Goal: Task Accomplishment & Management: Use online tool/utility

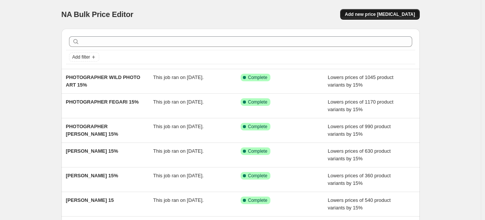
click at [376, 13] on span "Add new price [MEDICAL_DATA]" at bounding box center [380, 14] width 70 height 6
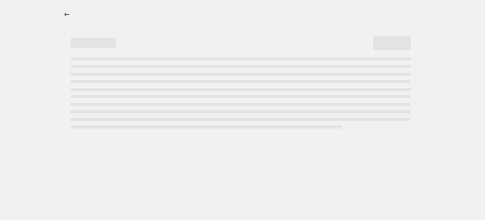
select select "percentage"
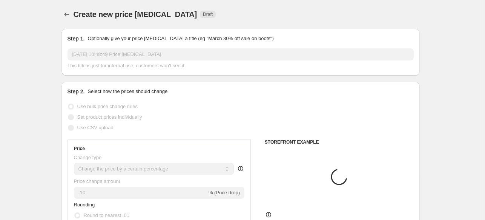
click at [252, 54] on input "[DATE] 10:48:49 Price [MEDICAL_DATA]" at bounding box center [241, 54] width 346 height 12
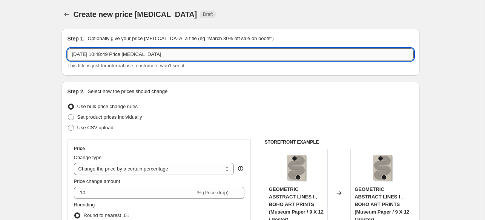
click at [252, 54] on input "[DATE] 10:48:49 Price [MEDICAL_DATA]" at bounding box center [241, 54] width 346 height 12
paste input "[PERSON_NAME]"
type input "PHOTOGRAPHER [PERSON_NAME] 15%"
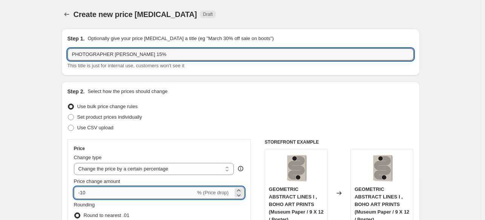
click at [140, 189] on input "-10" at bounding box center [135, 192] width 122 height 12
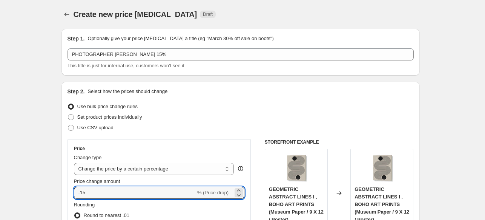
type input "-15"
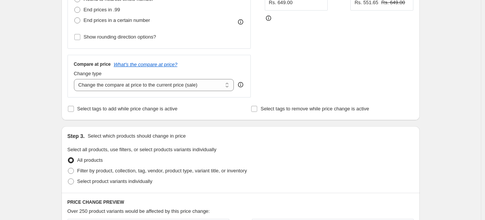
scroll to position [302, 0]
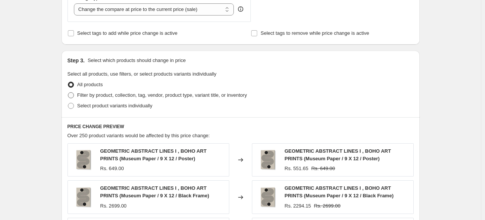
click at [83, 95] on span "Filter by product, collection, tag, vendor, product type, variant title, or inv…" at bounding box center [162, 95] width 170 height 6
click at [68, 92] on input "Filter by product, collection, tag, vendor, product type, variant title, or inv…" at bounding box center [68, 92] width 0 height 0
radio input "true"
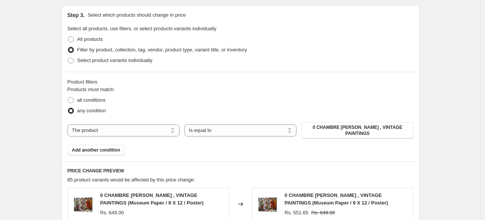
scroll to position [377, 0]
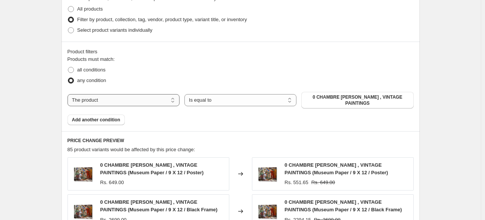
click at [146, 99] on select "The product The product's collection The product's tag The product's vendor The…" at bounding box center [124, 100] width 112 height 12
click at [131, 103] on select "The product The product's collection The product's tag The product's vendor The…" at bounding box center [124, 100] width 112 height 12
select select "collection"
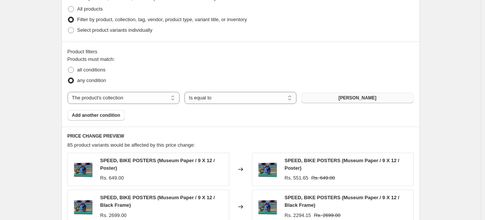
click at [387, 101] on button "[PERSON_NAME]" at bounding box center [357, 97] width 112 height 11
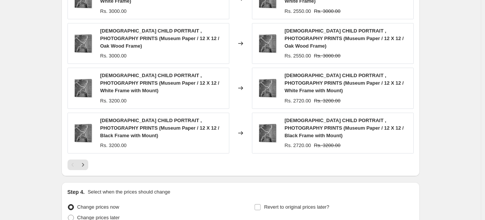
scroll to position [646, 0]
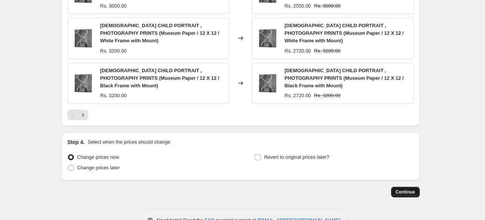
click at [401, 189] on span "Continue" at bounding box center [406, 192] width 20 height 6
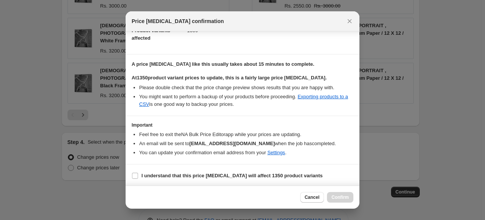
scroll to position [92, 0]
click at [174, 174] on b "I understand that this price [MEDICAL_DATA] will affect 1350 product variants" at bounding box center [231, 175] width 181 height 6
click at [138, 174] on input "I understand that this price [MEDICAL_DATA] will affect 1350 product variants" at bounding box center [135, 175] width 6 height 6
checkbox input "true"
click at [341, 196] on span "Confirm" at bounding box center [340, 197] width 17 height 6
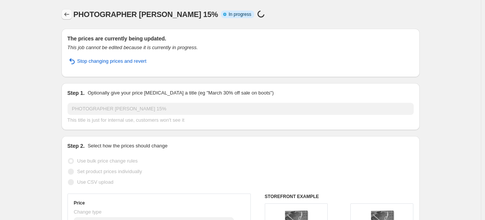
click at [69, 13] on icon "Price change jobs" at bounding box center [67, 15] width 8 height 8
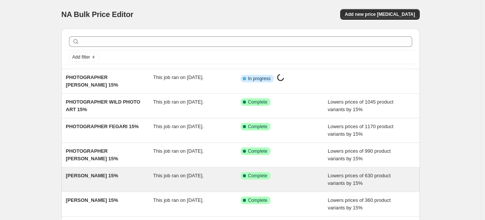
click at [135, 174] on div "[PERSON_NAME] 15%" at bounding box center [110, 179] width 88 height 15
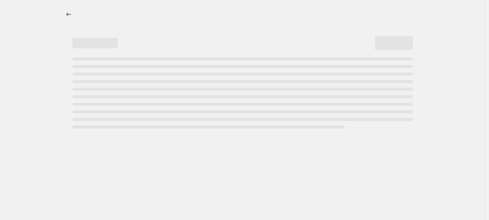
select select "percentage"
select select "collection"
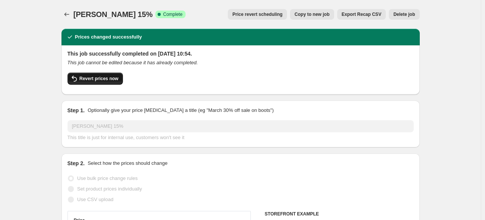
click at [100, 77] on span "Revert prices now" at bounding box center [99, 78] width 39 height 6
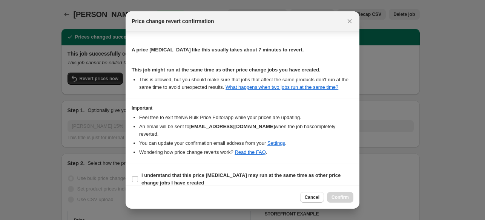
scroll to position [59, 0]
click at [174, 173] on b "I understand that this price [MEDICAL_DATA] may run at the same time as other p…" at bounding box center [240, 178] width 199 height 13
click at [138, 175] on input "I understand that this price [MEDICAL_DATA] may run at the same time as other p…" at bounding box center [135, 178] width 6 height 6
checkbox input "true"
click at [338, 195] on span "Confirm" at bounding box center [340, 197] width 17 height 6
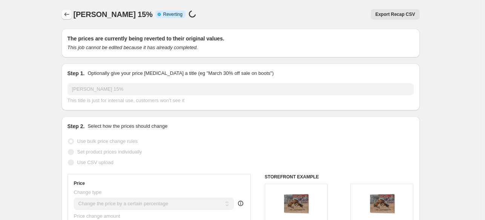
click at [69, 15] on icon "Price change jobs" at bounding box center [67, 15] width 8 height 8
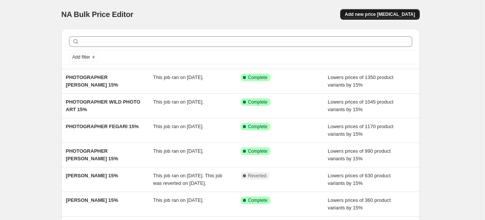
click at [374, 13] on span "Add new price [MEDICAL_DATA]" at bounding box center [380, 14] width 70 height 6
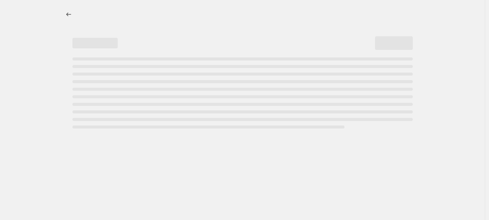
select select "percentage"
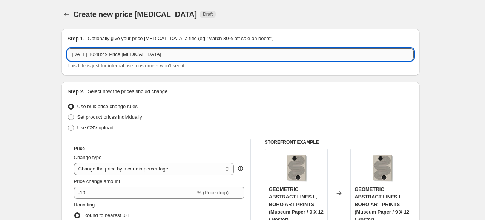
click at [210, 54] on input "[DATE] 10:48:49 Price [MEDICAL_DATA]" at bounding box center [241, 54] width 346 height 12
paste input "[PERSON_NAME]"
type input "PHOTOGRAPHER [PERSON_NAME] 15%"
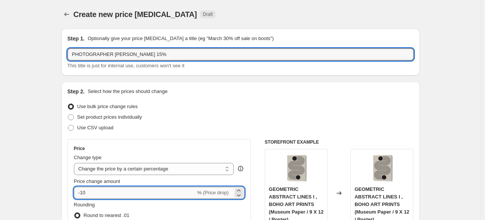
click at [125, 195] on input "-10" at bounding box center [135, 192] width 122 height 12
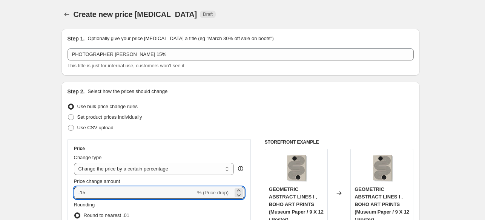
type input "-15"
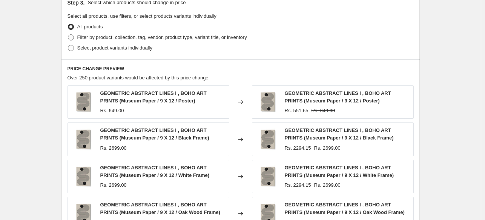
scroll to position [340, 0]
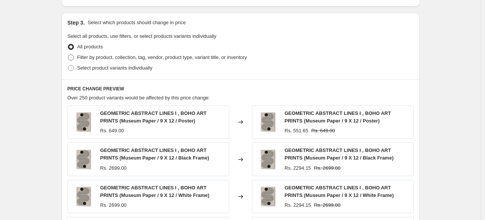
click at [84, 60] on span "Filter by product, collection, tag, vendor, product type, variant title, or inv…" at bounding box center [162, 57] width 170 height 6
click at [68, 55] on input "Filter by product, collection, tag, vendor, product type, variant title, or inv…" at bounding box center [68, 54] width 0 height 0
radio input "true"
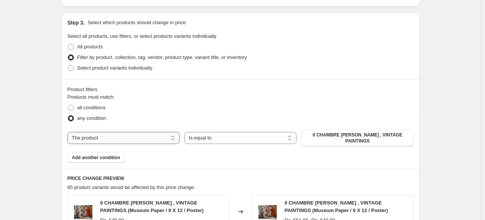
click at [142, 137] on select "The product The product's collection The product's tag The product's vendor The…" at bounding box center [124, 138] width 112 height 12
select select "collection"
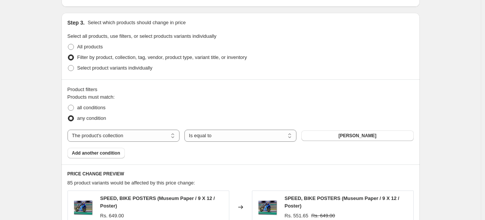
click at [362, 135] on span "[PERSON_NAME]" at bounding box center [357, 135] width 38 height 6
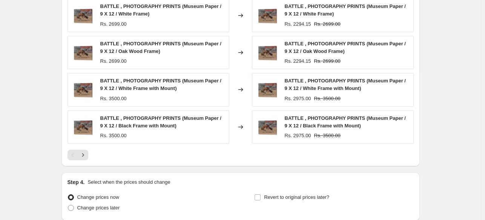
scroll to position [631, 0]
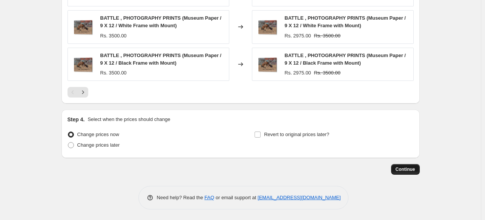
click at [411, 167] on span "Continue" at bounding box center [406, 169] width 20 height 6
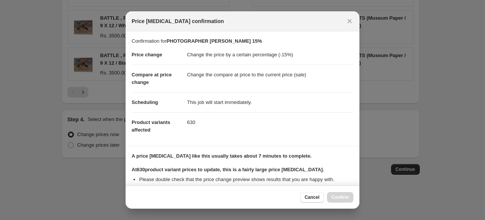
scroll to position [92, 0]
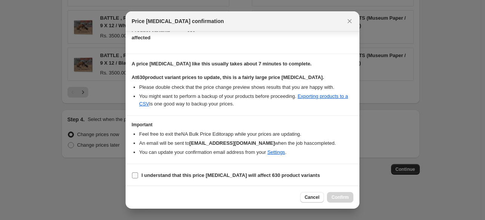
click at [245, 174] on b "I understand that this price [MEDICAL_DATA] will affect 630 product variants" at bounding box center [230, 175] width 178 height 6
click at [138, 174] on input "I understand that this price [MEDICAL_DATA] will affect 630 product variants" at bounding box center [135, 175] width 6 height 6
checkbox input "true"
click at [345, 196] on span "Confirm" at bounding box center [340, 197] width 17 height 6
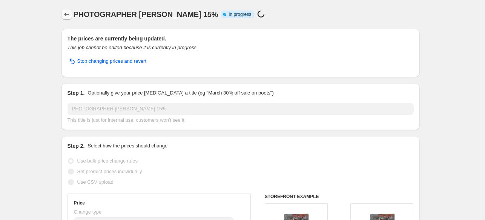
click at [66, 13] on icon "Price change jobs" at bounding box center [67, 15] width 8 height 8
